Goal: Task Accomplishment & Management: Complete application form

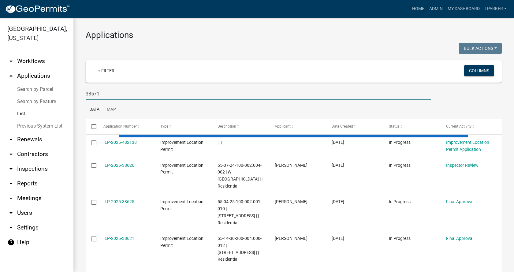
type input "38571"
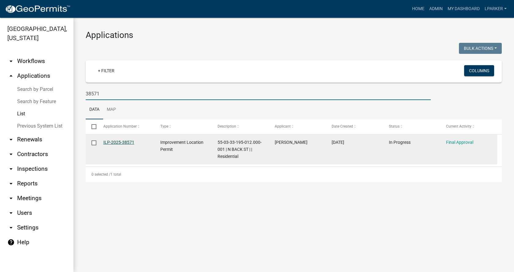
click at [122, 142] on link "ILP-2025-38571" at bounding box center [118, 142] width 31 height 5
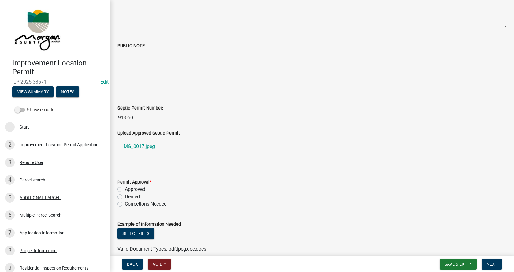
scroll to position [153, 0]
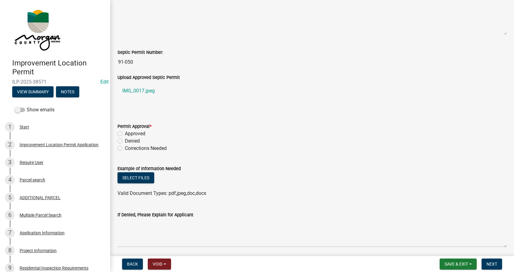
click at [125, 135] on label "Approved" at bounding box center [135, 133] width 20 height 7
click at [125, 134] on input "Approved" at bounding box center [127, 132] width 4 height 4
radio input "true"
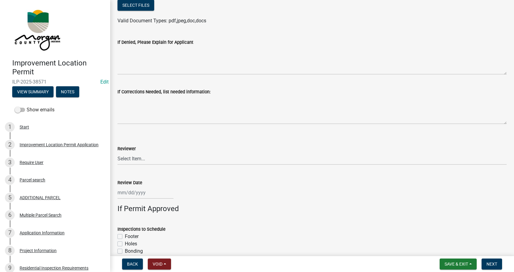
scroll to position [336, 0]
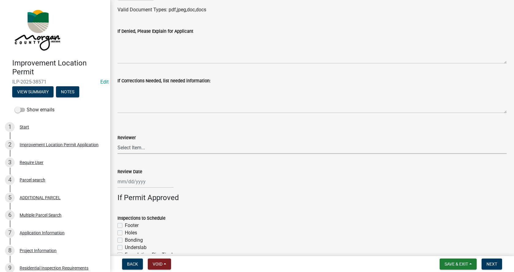
click at [135, 145] on select "Select Item... [PERSON_NAME] [PERSON_NAME] [PERSON_NAME]" at bounding box center [311, 147] width 389 height 13
click at [117, 141] on select "Select Item... [PERSON_NAME] [PERSON_NAME] [PERSON_NAME]" at bounding box center [311, 147] width 389 height 13
select select "4bf9213e-c266-4258-8e9b-d5f6a07002fa"
click at [126, 183] on div at bounding box center [145, 181] width 56 height 13
select select "9"
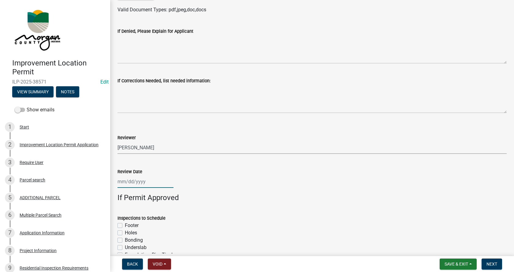
select select "2025"
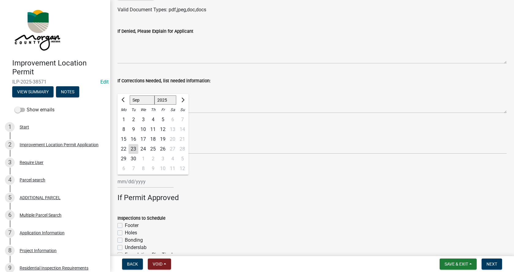
click at [135, 149] on div "23" at bounding box center [133, 149] width 10 height 10
type input "[DATE]"
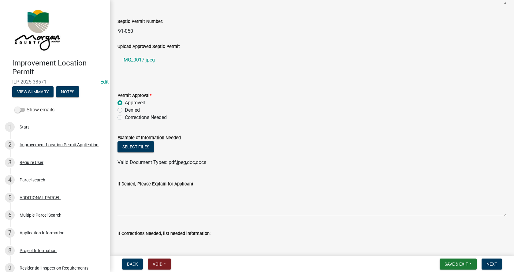
scroll to position [183, 0]
click at [468, 262] on span "Save & Exit" at bounding box center [456, 263] width 24 height 5
click at [438, 231] on button "Save" at bounding box center [451, 233] width 49 height 15
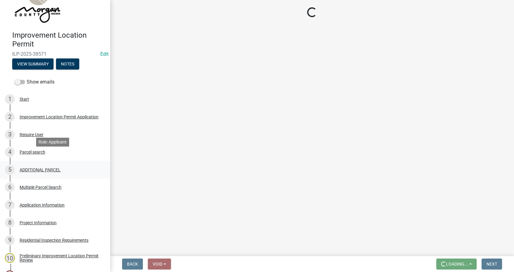
scroll to position [92, 0]
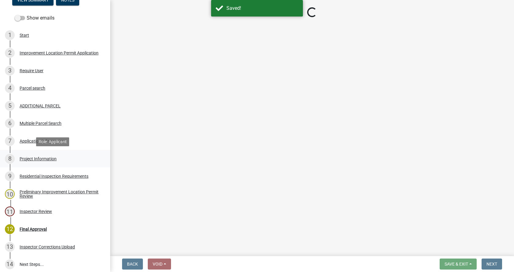
click at [25, 157] on div "Project Information" at bounding box center [38, 159] width 37 height 4
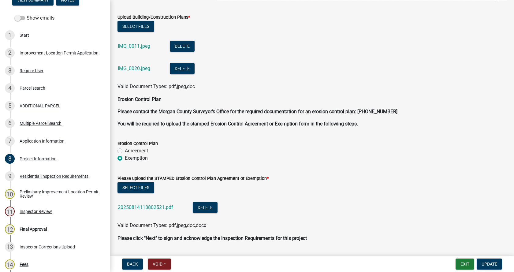
scroll to position [1636, 0]
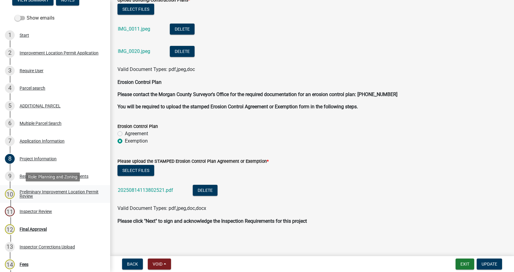
click at [23, 191] on div "Preliminary Improvement Location Permit Review" at bounding box center [60, 194] width 81 height 9
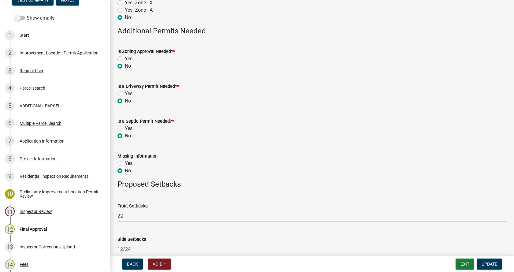
scroll to position [327, 0]
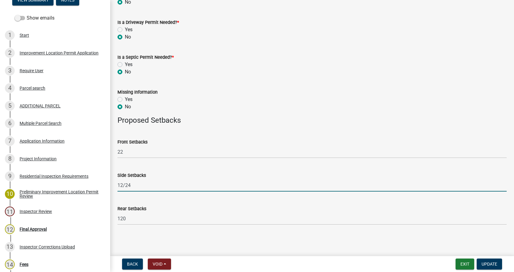
click at [162, 187] on input "12/24" at bounding box center [311, 185] width 389 height 13
drag, startPoint x: 134, startPoint y: 183, endPoint x: 244, endPoint y: 159, distance: 112.7
click at [135, 183] on input "12/24 BZA approved D-25-17 to build across the center lot line on [DATE])" at bounding box center [311, 185] width 389 height 13
type input "12/24 (BZA approved D-25-17 to build across the center lot line on [DATE])"
click at [465, 264] on button "Exit" at bounding box center [464, 263] width 19 height 11
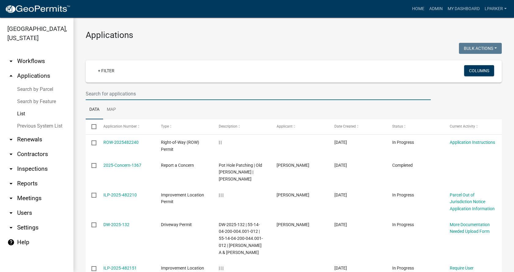
click at [124, 95] on input "text" at bounding box center [258, 93] width 345 height 13
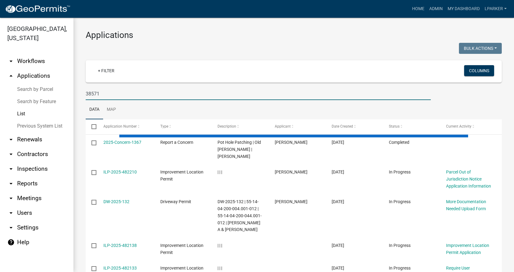
type input "38571"
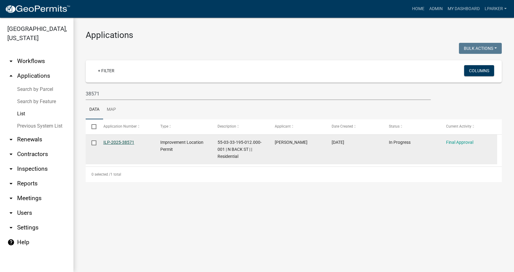
click at [116, 140] on link "ILP-2025-38571" at bounding box center [118, 142] width 31 height 5
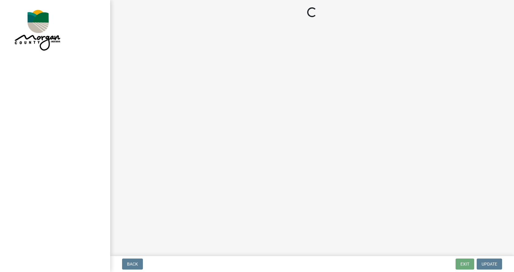
select select "4bf9213e-c266-4258-8e9b-d5f6a07002fa"
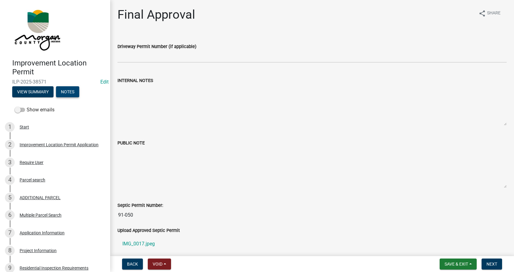
click at [69, 92] on button "Notes" at bounding box center [67, 91] width 23 height 11
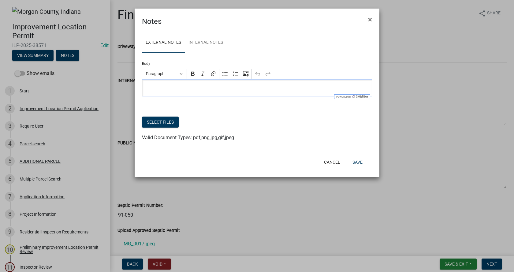
click at [149, 87] on p "Editor editing area: main. Press Alt+0 for help." at bounding box center [256, 87] width 223 height 7
drag, startPoint x: 147, startPoint y: 89, endPoint x: 207, endPoint y: 69, distance: 63.4
click at [148, 89] on p "Approved D-25-17 to build across lot line" at bounding box center [256, 87] width 223 height 7
click at [359, 161] on button "Save" at bounding box center [357, 162] width 20 height 11
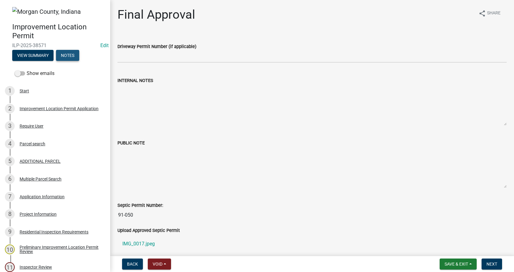
click at [72, 54] on button "Notes" at bounding box center [67, 55] width 23 height 11
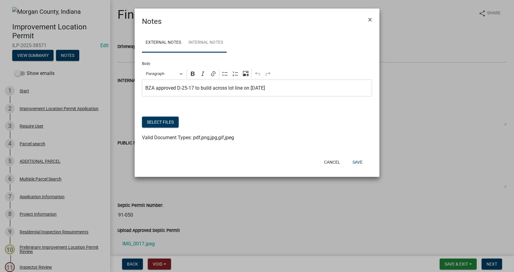
click at [205, 40] on link "Internal Notes" at bounding box center [206, 43] width 42 height 20
click at [144, 86] on div "Editor editing area: main. Press Alt+0 for help." at bounding box center [257, 87] width 230 height 17
click at [356, 162] on button "Save" at bounding box center [357, 162] width 20 height 11
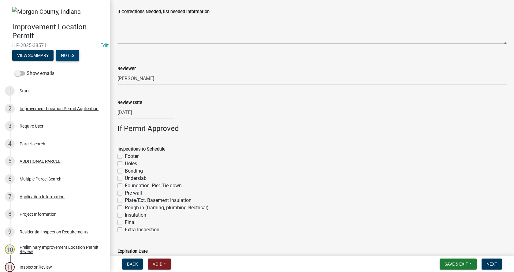
scroll to position [448, 0]
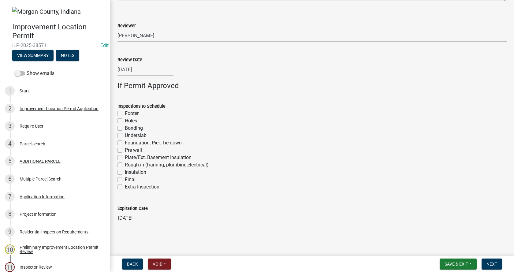
click at [125, 113] on label "Footer" at bounding box center [132, 113] width 14 height 7
click at [125, 113] on input "Footer" at bounding box center [127, 112] width 4 height 4
checkbox input "true"
checkbox input "false"
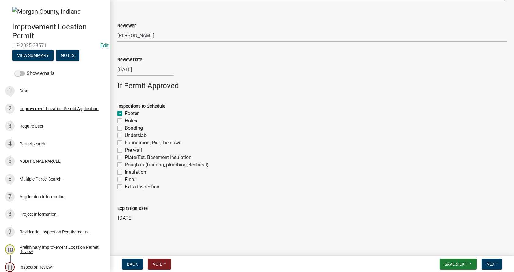
checkbox input "false"
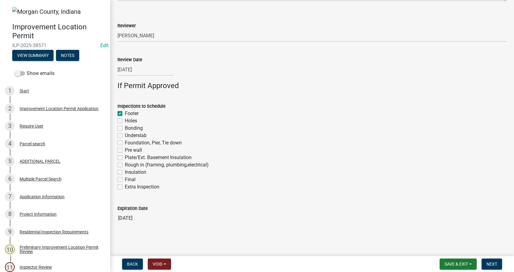
checkbox input "false"
click at [125, 142] on label "Foundation, Pier, Tie down" at bounding box center [153, 142] width 57 height 7
click at [125, 142] on input "Foundation, Pier, Tie down" at bounding box center [127, 141] width 4 height 4
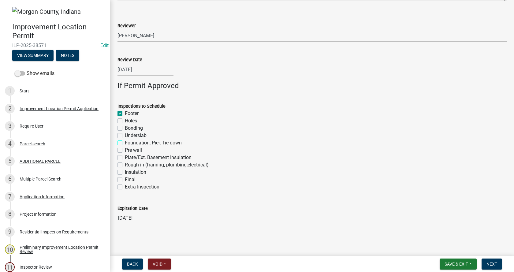
checkbox input "true"
checkbox input "false"
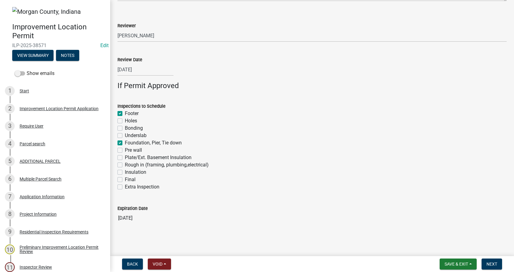
checkbox input "true"
checkbox input "false"
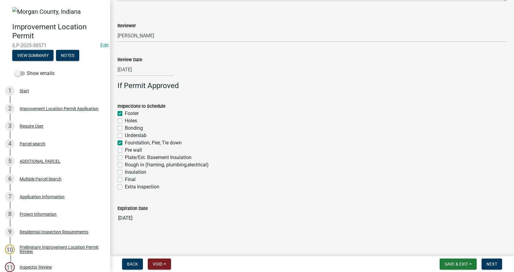
checkbox input "false"
click at [125, 164] on label "Rough in (framing, plumbing,electrical)" at bounding box center [167, 164] width 84 height 7
click at [125, 164] on input "Rough in (framing, plumbing,electrical)" at bounding box center [127, 163] width 4 height 4
checkbox input "true"
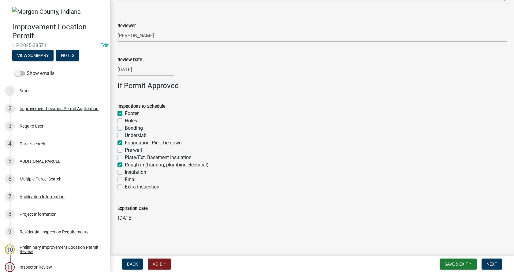
checkbox input "true"
checkbox input "false"
checkbox input "true"
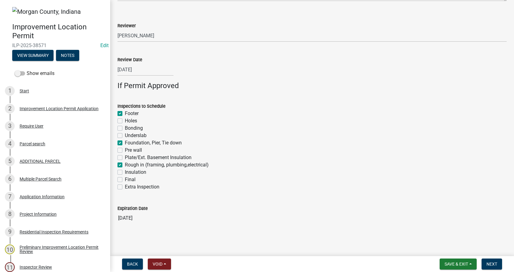
checkbox input "false"
checkbox input "true"
checkbox input "false"
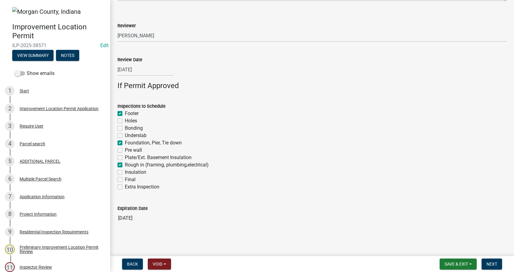
checkbox input "false"
click at [125, 171] on label "Insulation" at bounding box center [135, 171] width 21 height 7
click at [125, 171] on input "Insulation" at bounding box center [127, 170] width 4 height 4
checkbox input "true"
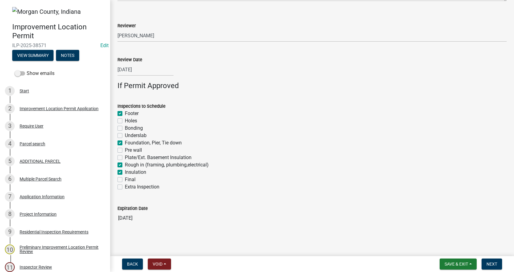
checkbox input "false"
checkbox input "true"
checkbox input "false"
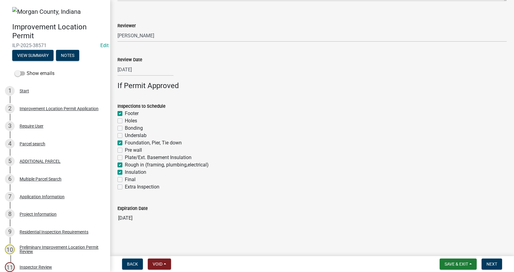
checkbox input "false"
checkbox input "true"
checkbox input "false"
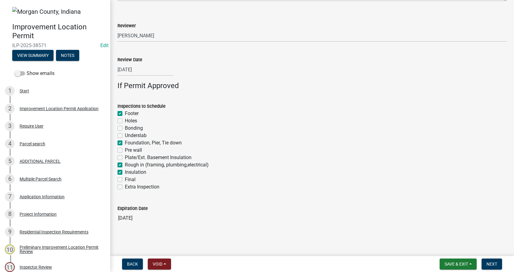
click at [125, 180] on label "Final" at bounding box center [130, 179] width 11 height 7
click at [125, 180] on input "Final" at bounding box center [127, 178] width 4 height 4
checkbox input "true"
checkbox input "false"
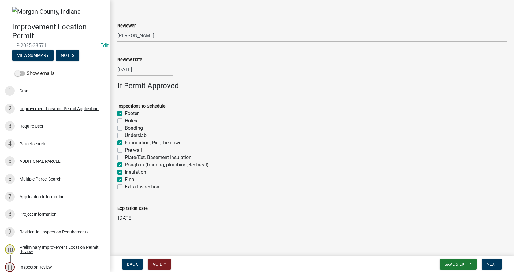
checkbox input "false"
checkbox input "true"
checkbox input "false"
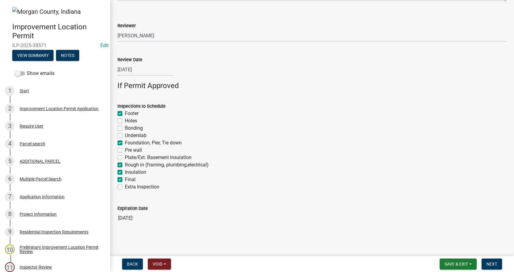
checkbox input "true"
checkbox input "false"
click at [490, 261] on span "Next" at bounding box center [491, 263] width 11 height 5
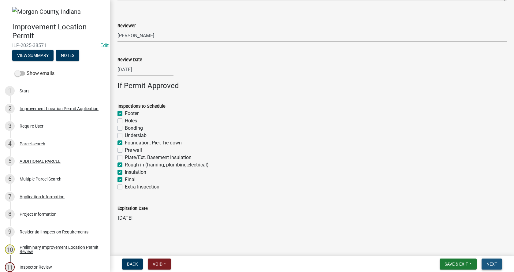
scroll to position [0, 0]
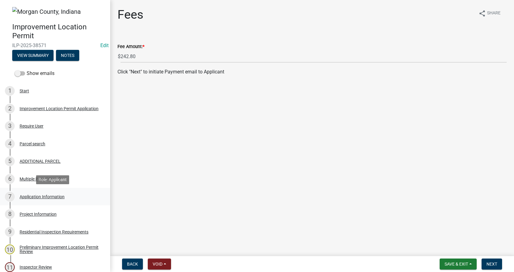
click at [23, 196] on div "Application Information" at bounding box center [42, 196] width 45 height 4
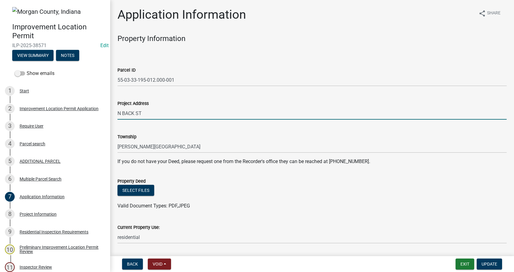
click at [119, 114] on input "N BACK ST" at bounding box center [311, 113] width 389 height 13
type input "[STREET_ADDRESS]"
click at [490, 262] on span "Update" at bounding box center [489, 263] width 16 height 5
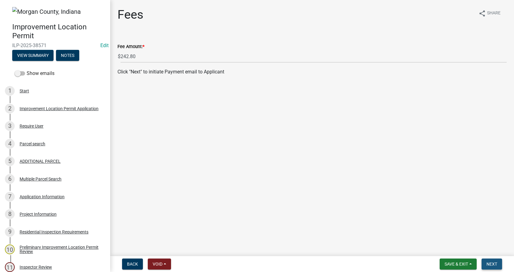
click at [493, 264] on span "Next" at bounding box center [491, 263] width 11 height 5
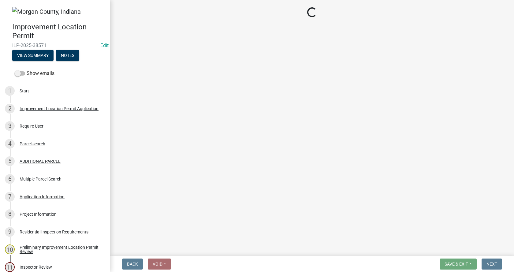
select select "3: 3"
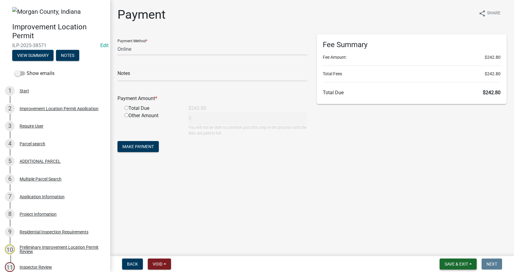
click at [467, 262] on span "Save & Exit" at bounding box center [456, 263] width 24 height 5
click at [443, 248] on button "Save & Exit" at bounding box center [451, 248] width 49 height 15
